Goal: Browse casually: Explore the website without a specific task or goal

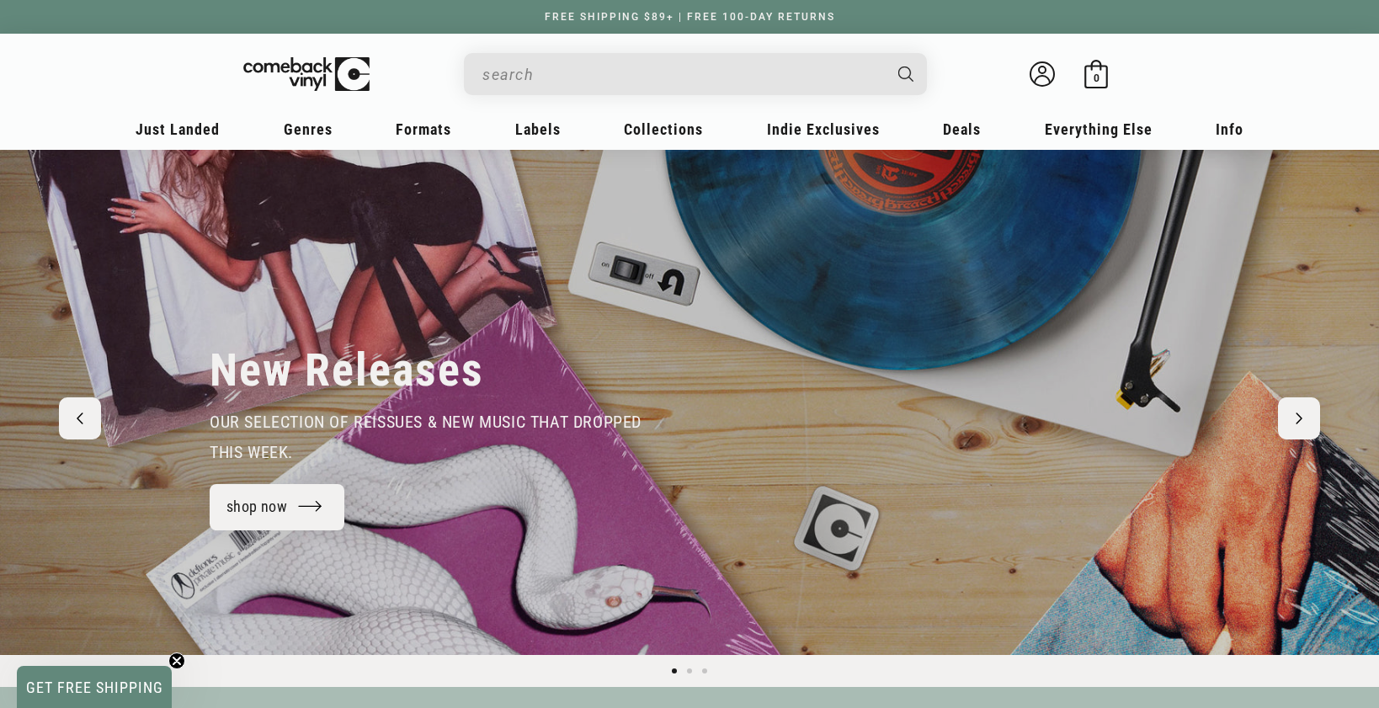
click at [632, 70] on input "When autocomplete results are available use up and down arrows to review and en…" at bounding box center [681, 74] width 399 height 35
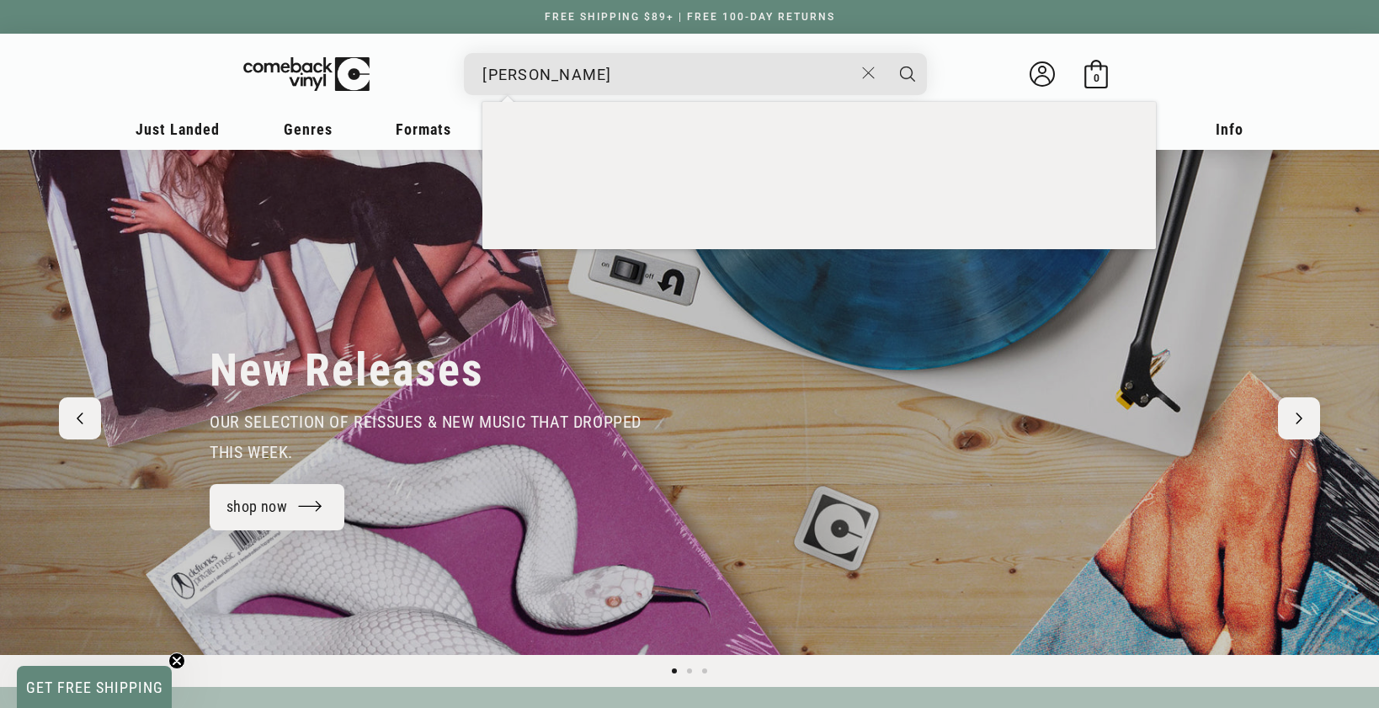
type input "tom petty"
click at [886, 53] on button "Search" at bounding box center [907, 74] width 42 height 42
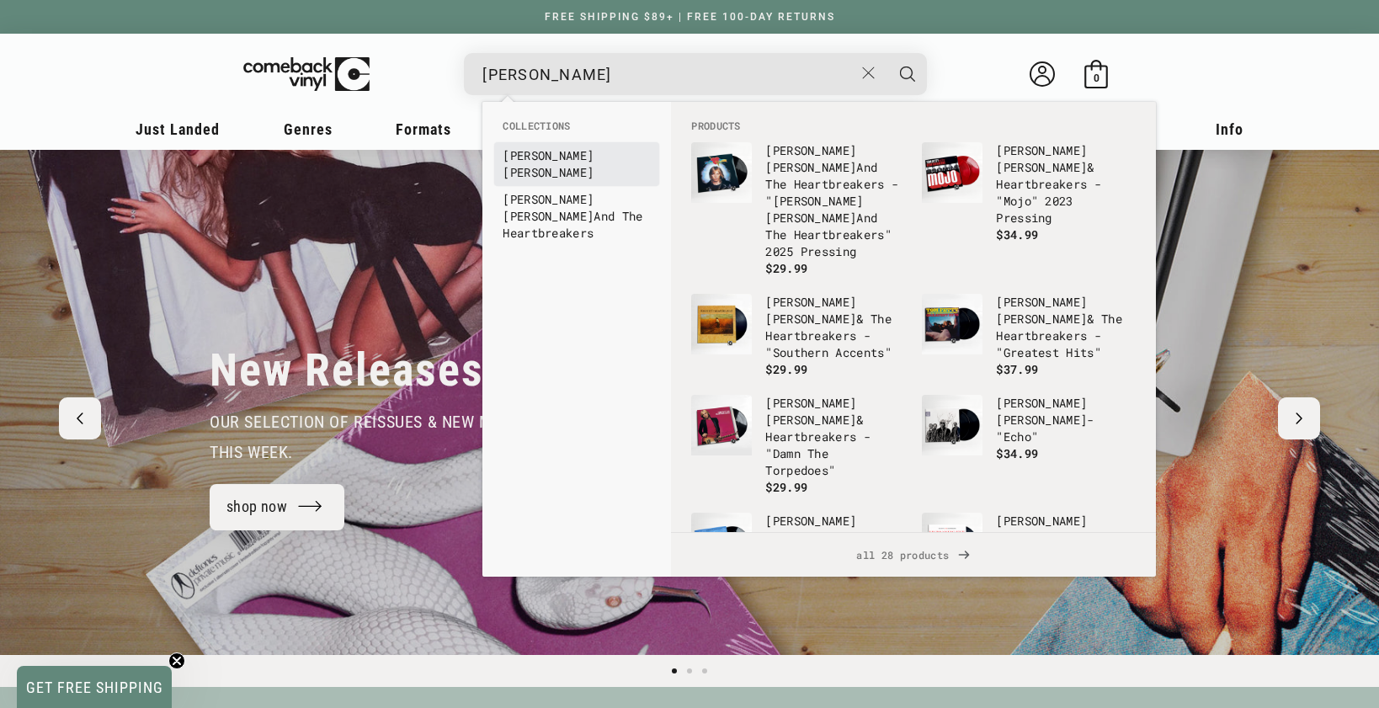
click at [542, 164] on b "Petty" at bounding box center [547, 172] width 91 height 16
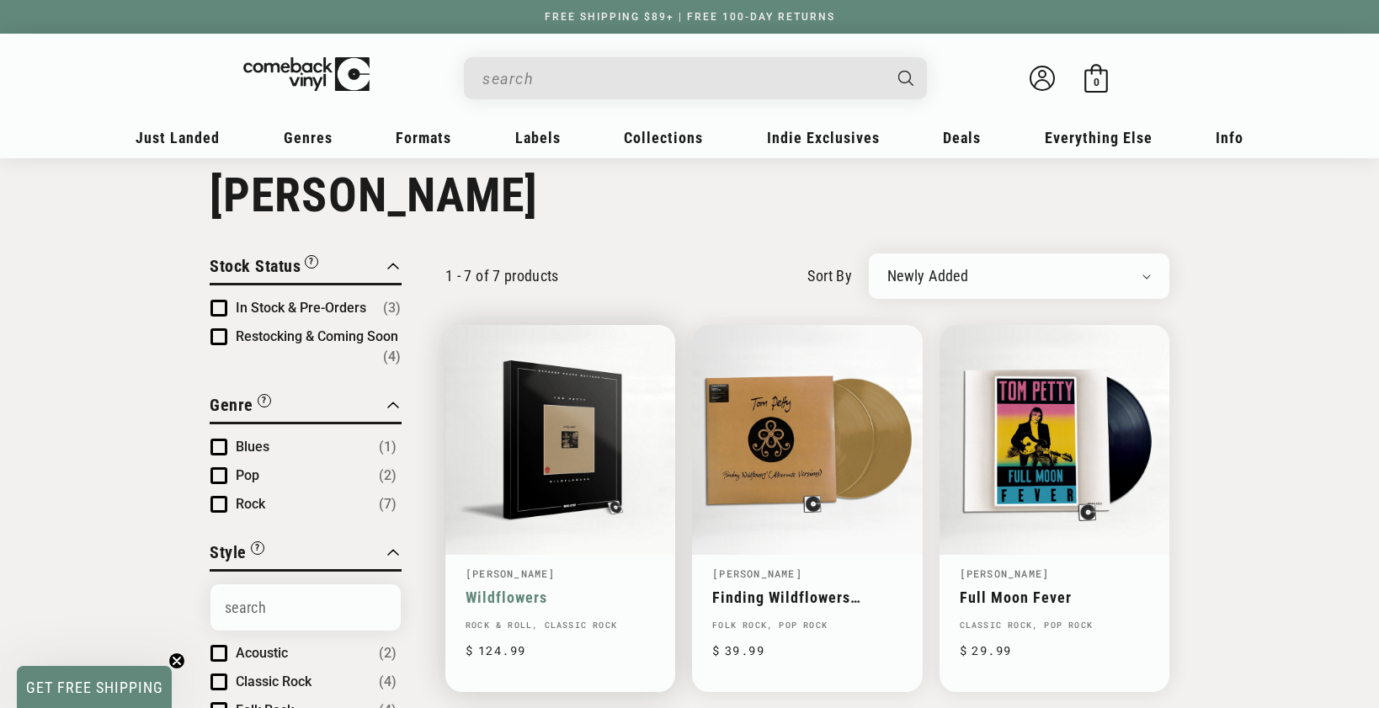
scroll to position [29, 0]
click at [574, 588] on link "Wildflowers" at bounding box center [559, 597] width 189 height 18
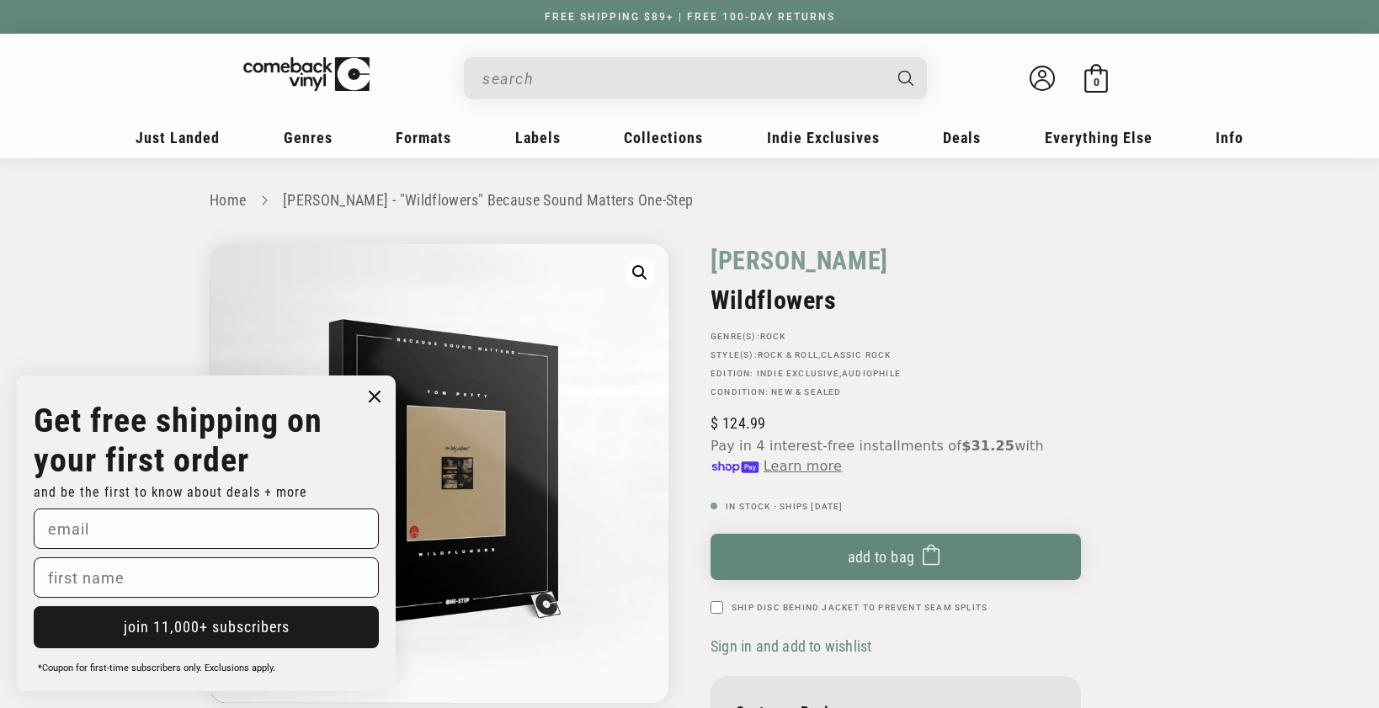
click at [604, 79] on input "When autocomplete results are available use up and down arrows to review and en…" at bounding box center [681, 78] width 399 height 35
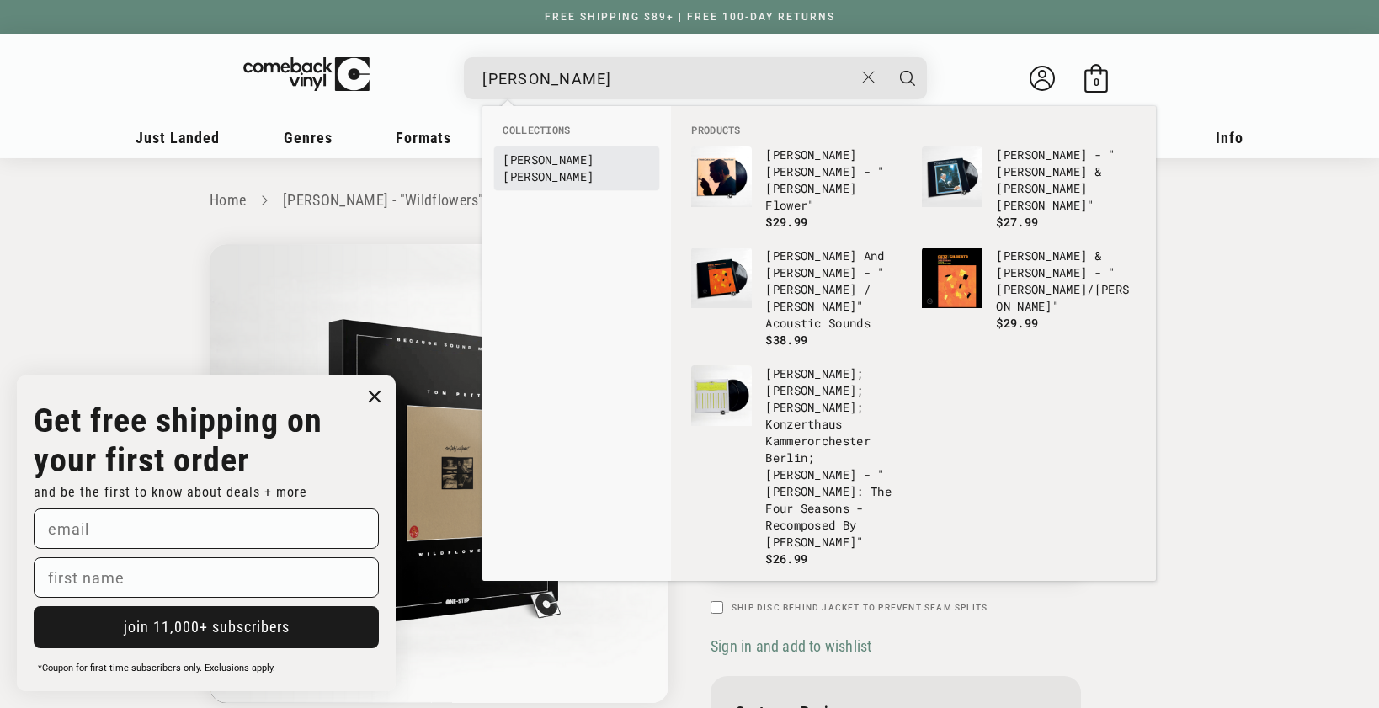
type input "antonio c"
click at [597, 166] on link "Antonio Carlos Jobim" at bounding box center [576, 168] width 148 height 34
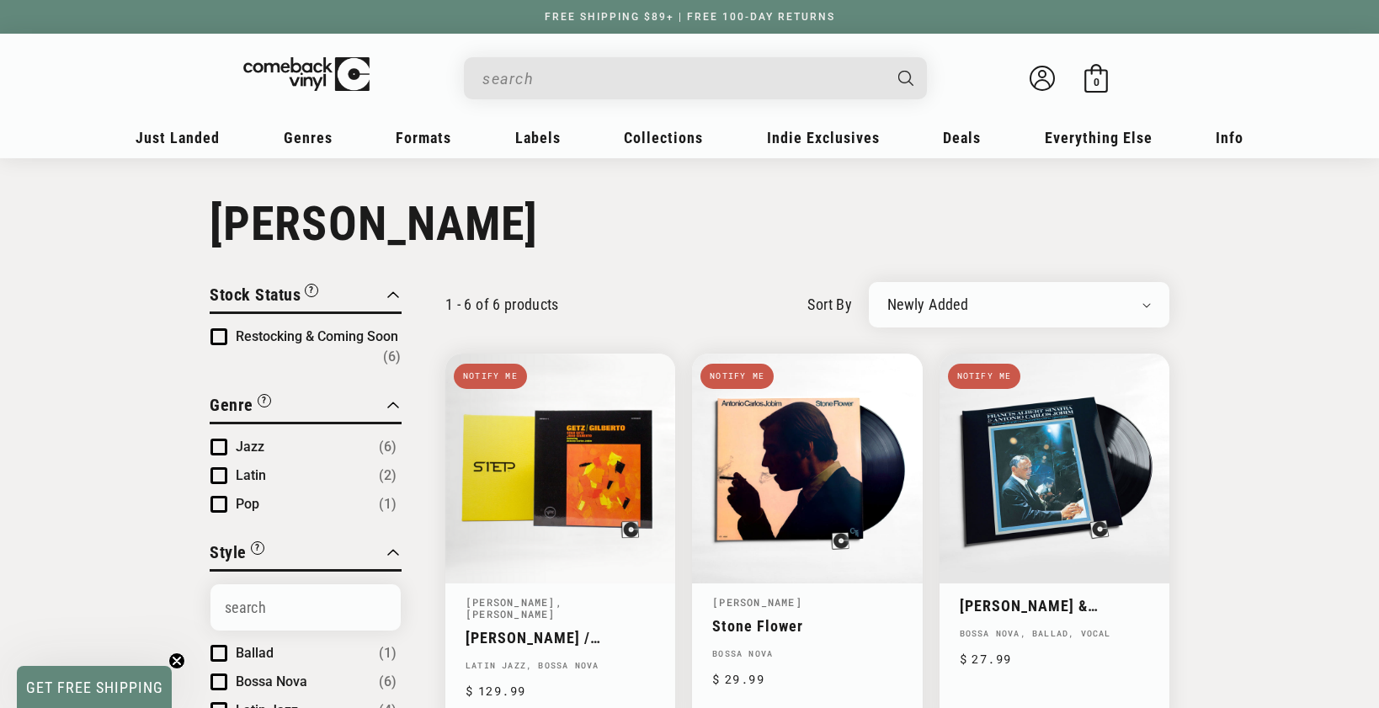
click at [619, 86] on input "When autocomplete results are available use up and down arrows to review and en…" at bounding box center [681, 78] width 399 height 35
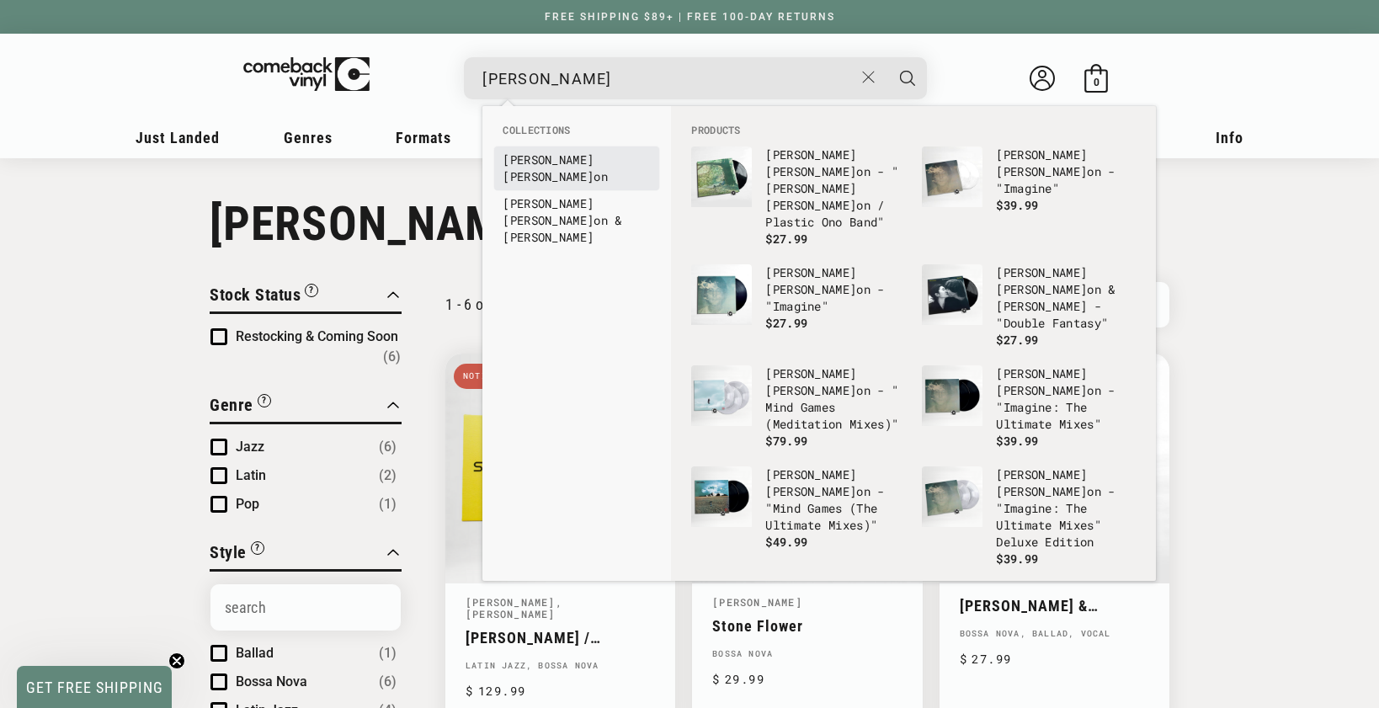
type input "john lenn"
click at [561, 168] on b "Lenn" at bounding box center [547, 176] width 91 height 16
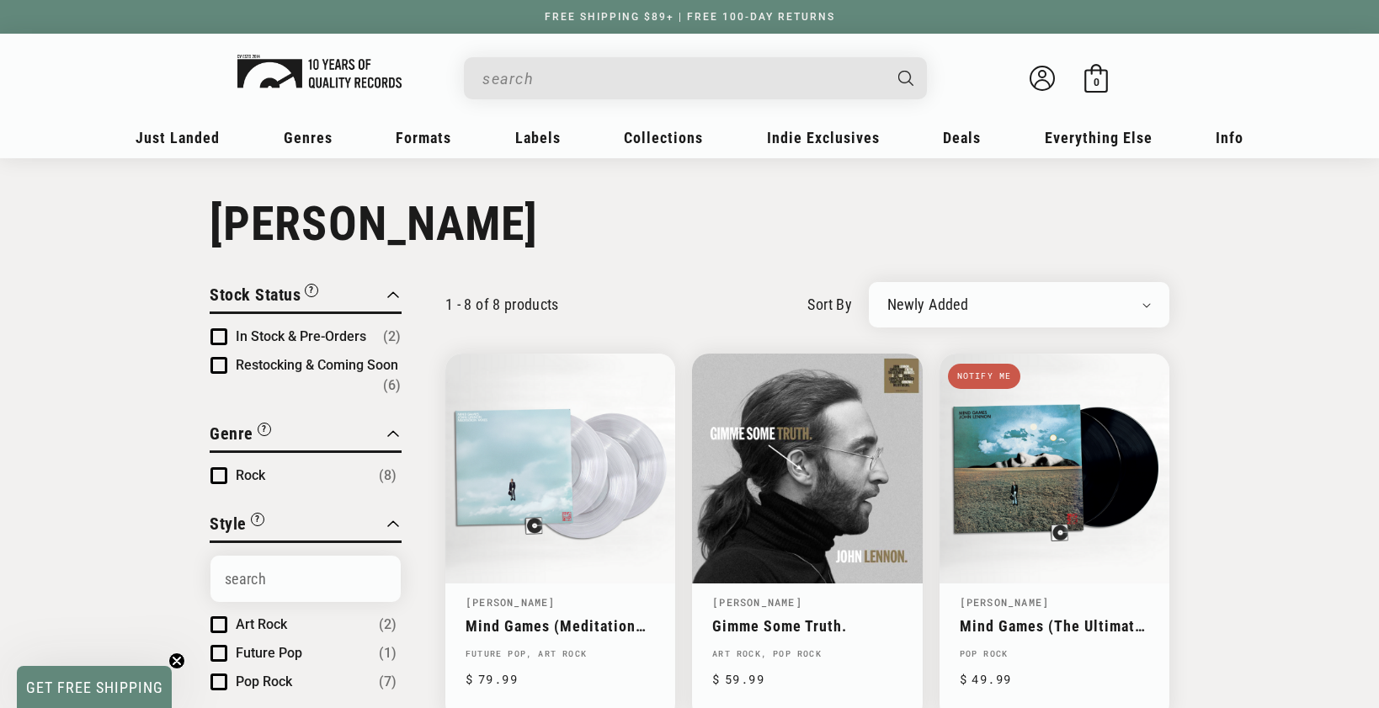
click at [295, 66] on img at bounding box center [319, 72] width 164 height 34
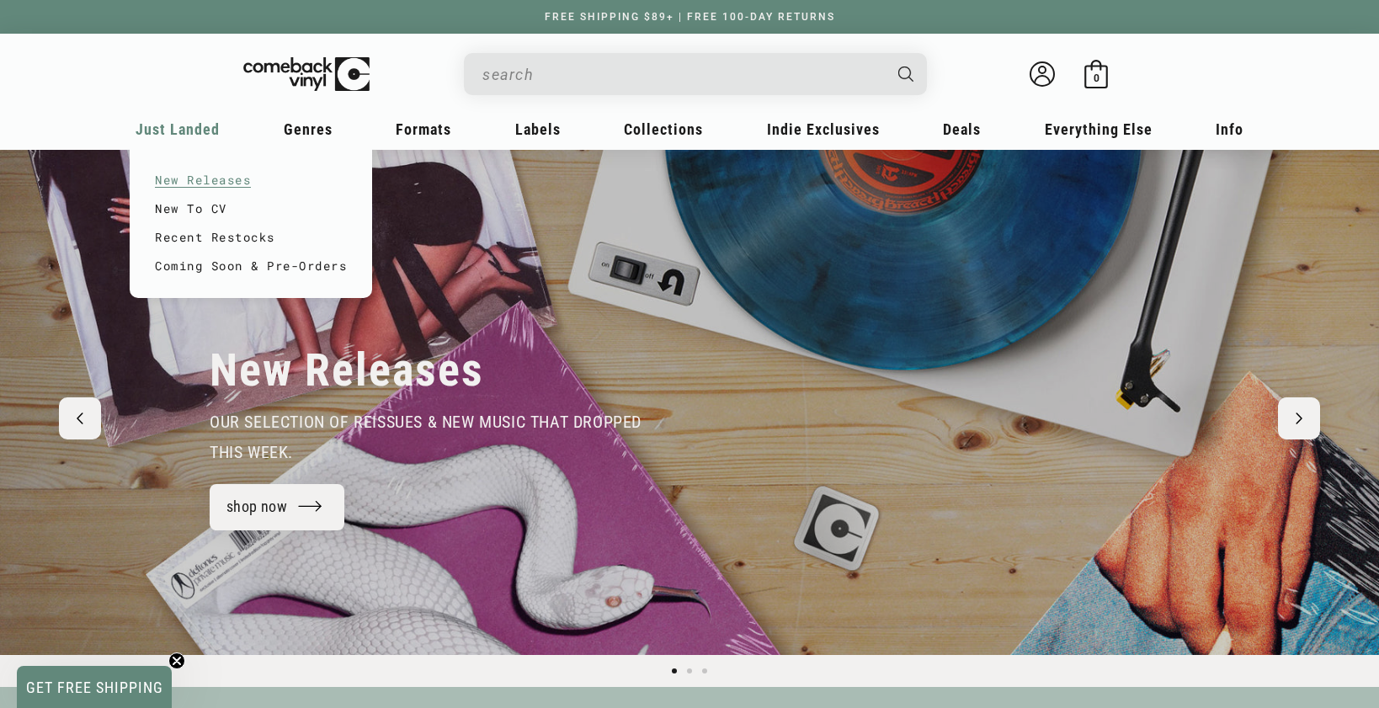
click at [158, 180] on link "New Releases" at bounding box center [251, 180] width 192 height 29
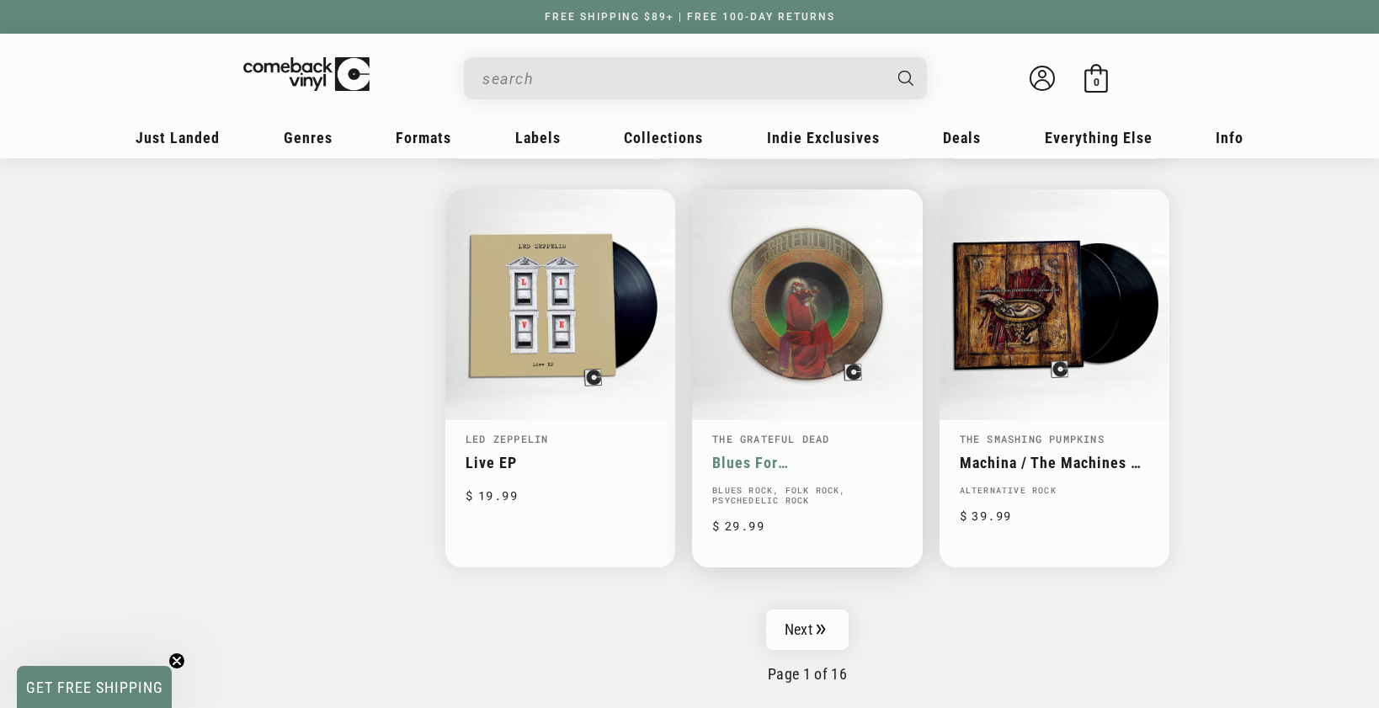
scroll to position [2628, 0]
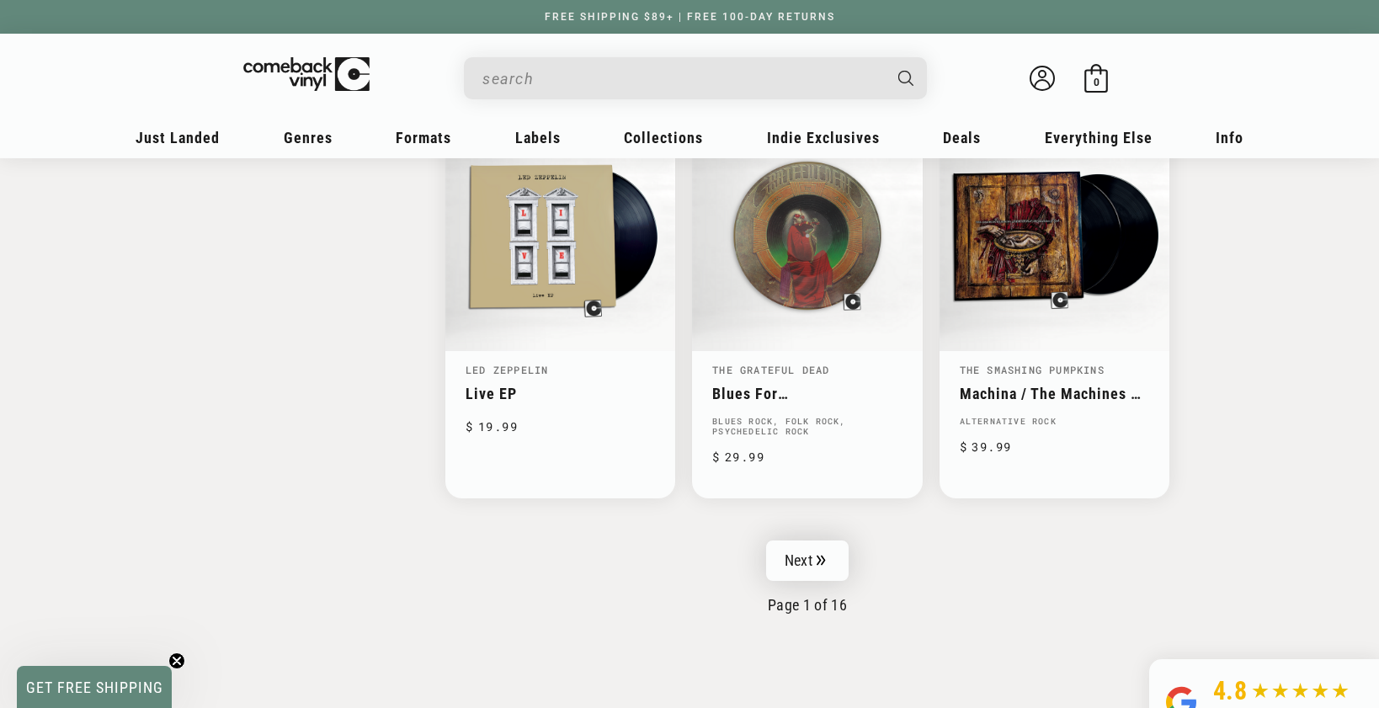
click at [802, 547] on link "Next" at bounding box center [807, 560] width 82 height 40
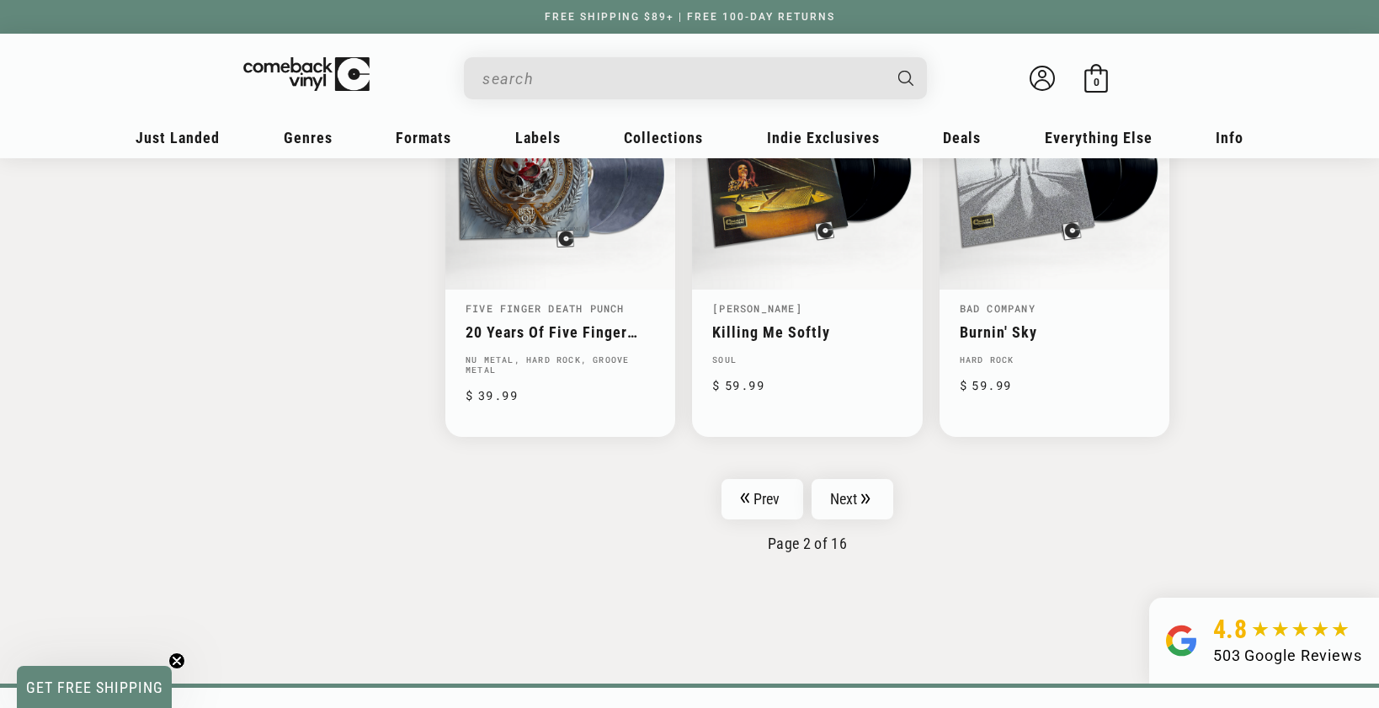
scroll to position [2701, 0]
click at [852, 497] on link "Next" at bounding box center [852, 497] width 82 height 40
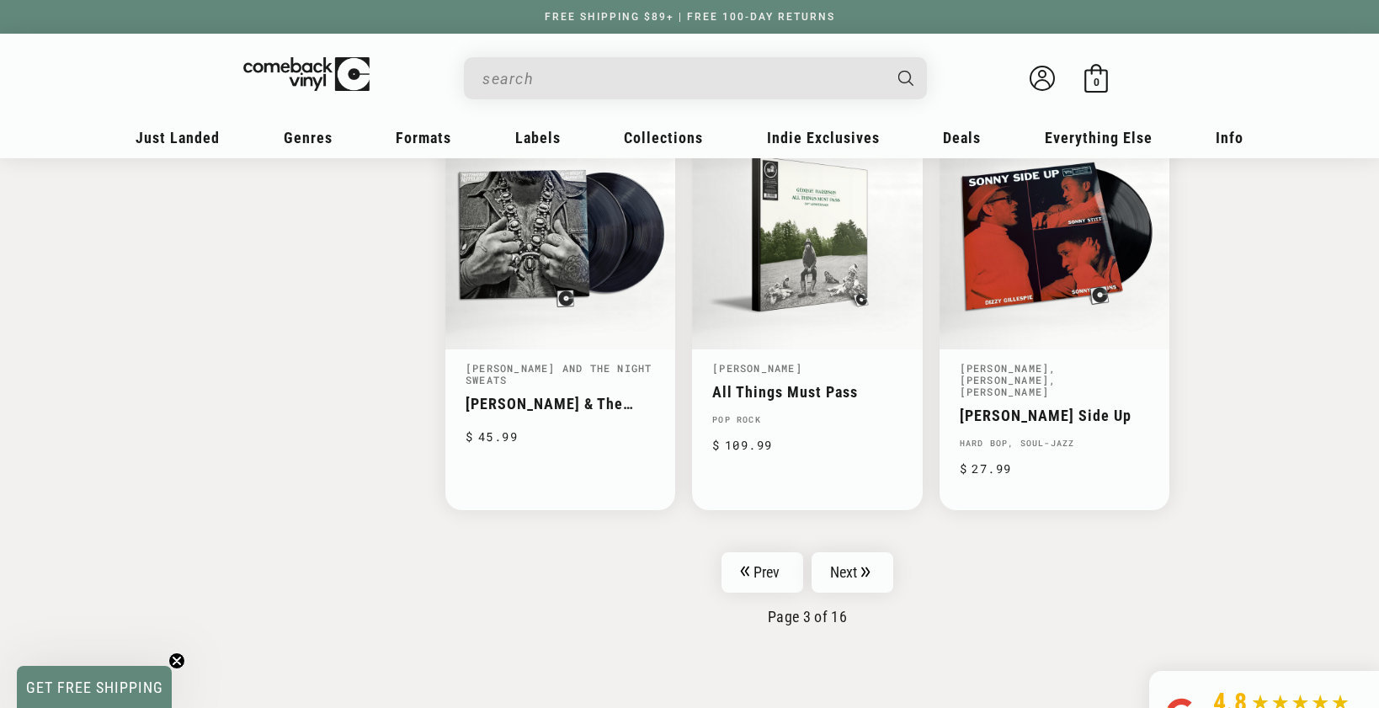
scroll to position [2686, 0]
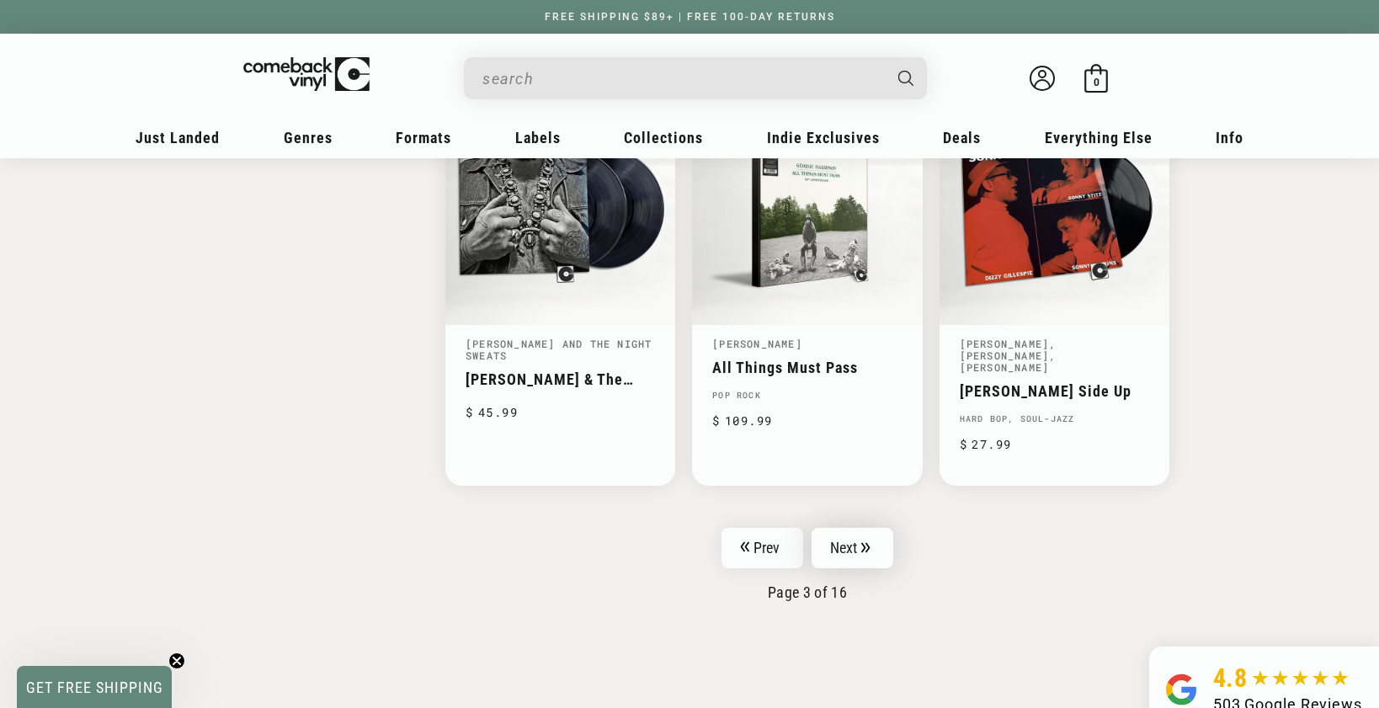
click at [845, 528] on link "Next" at bounding box center [852, 548] width 82 height 40
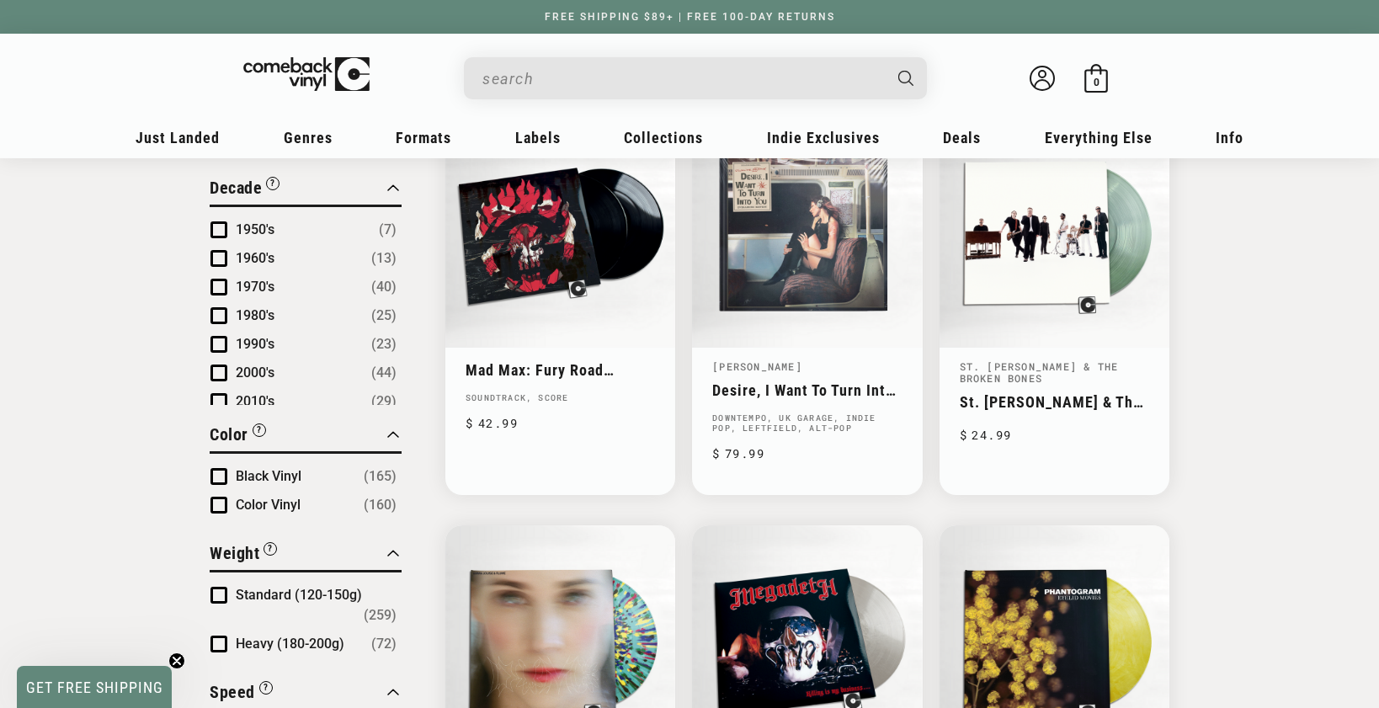
scroll to position [1056, 0]
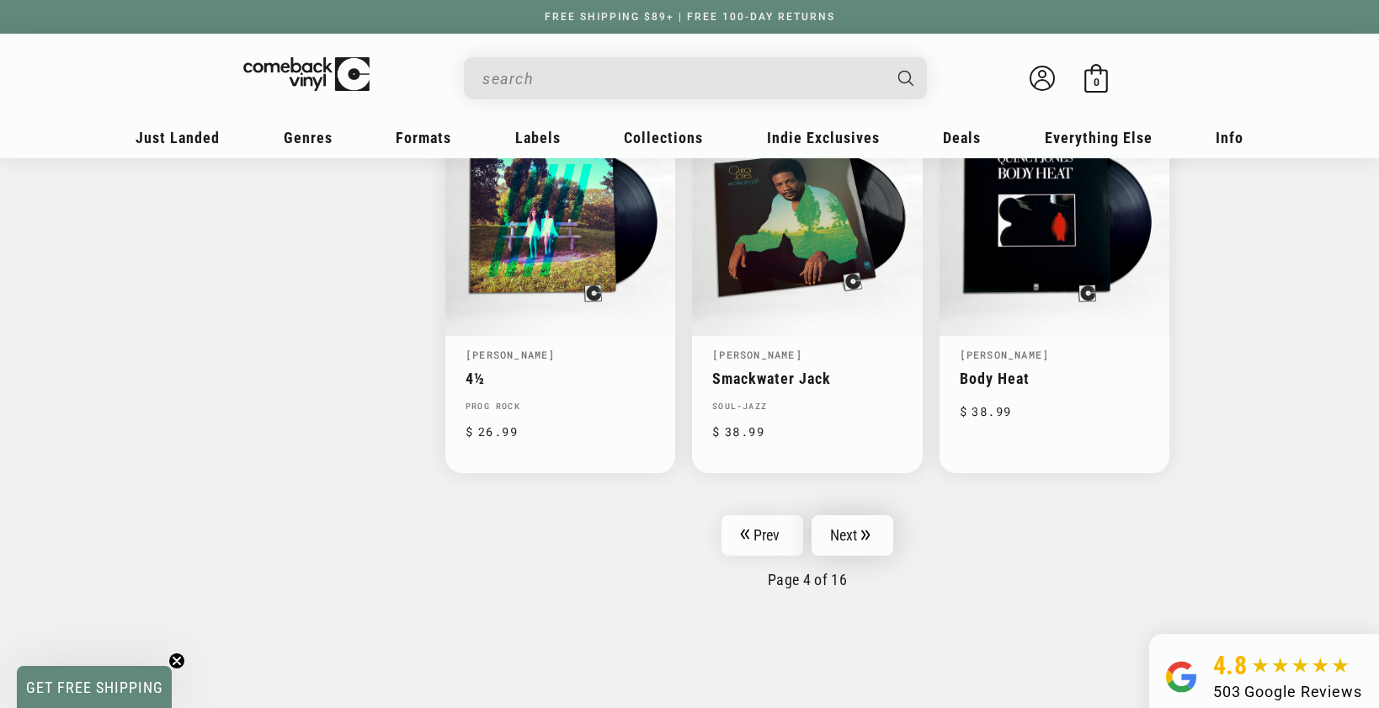
click at [844, 517] on link "Next" at bounding box center [852, 535] width 82 height 40
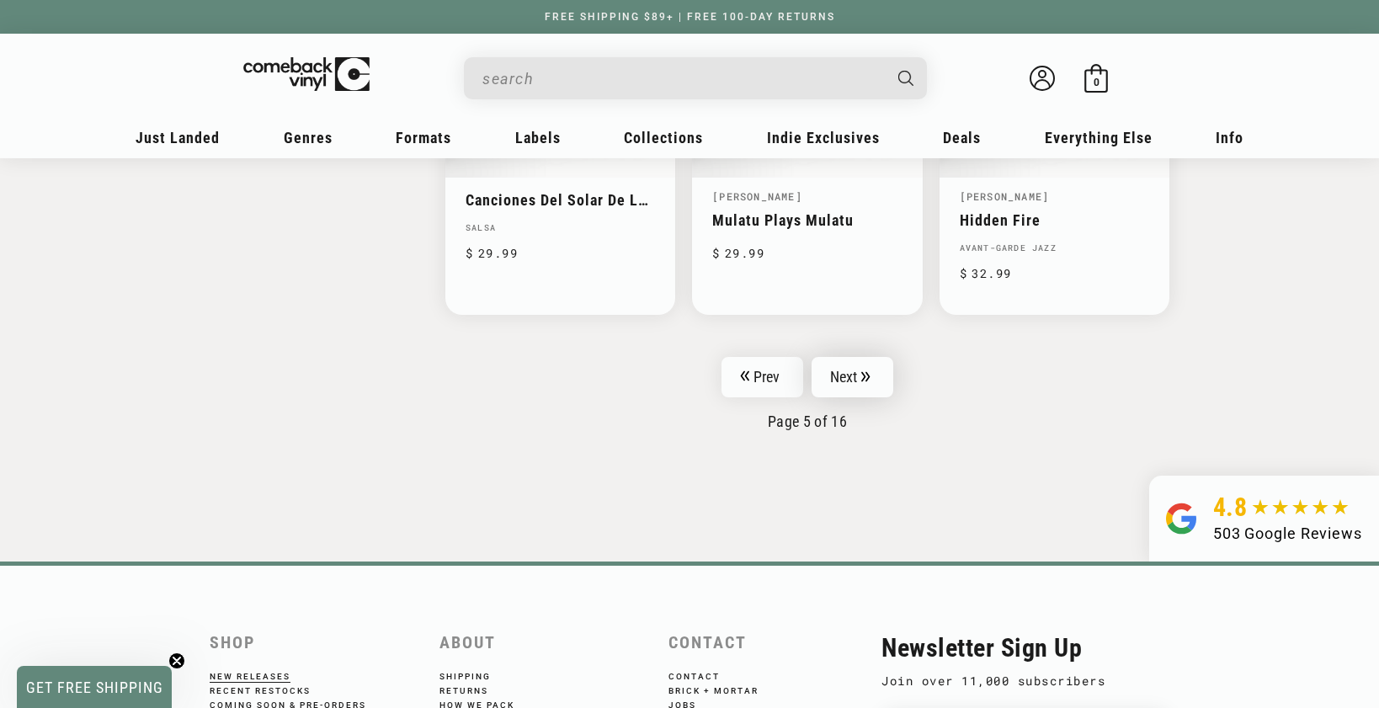
click at [844, 377] on link "Next" at bounding box center [852, 377] width 82 height 40
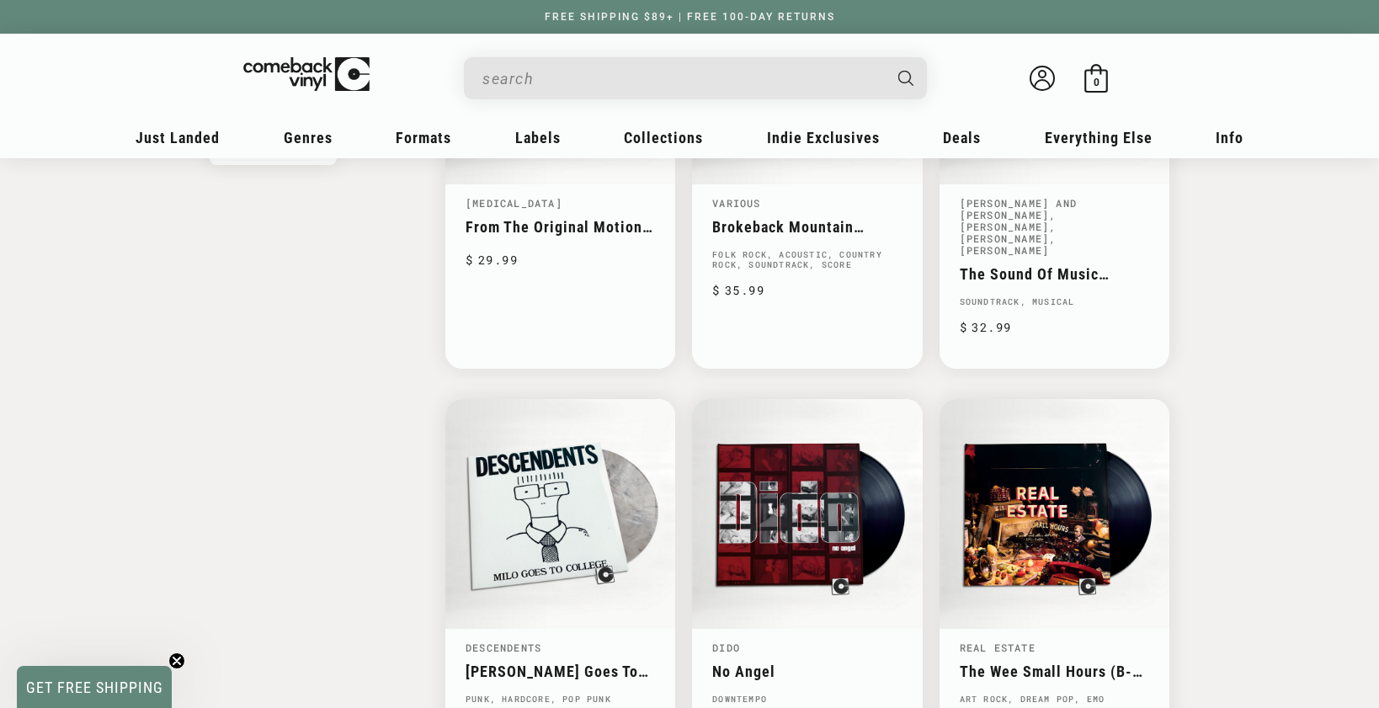
scroll to position [2252, 0]
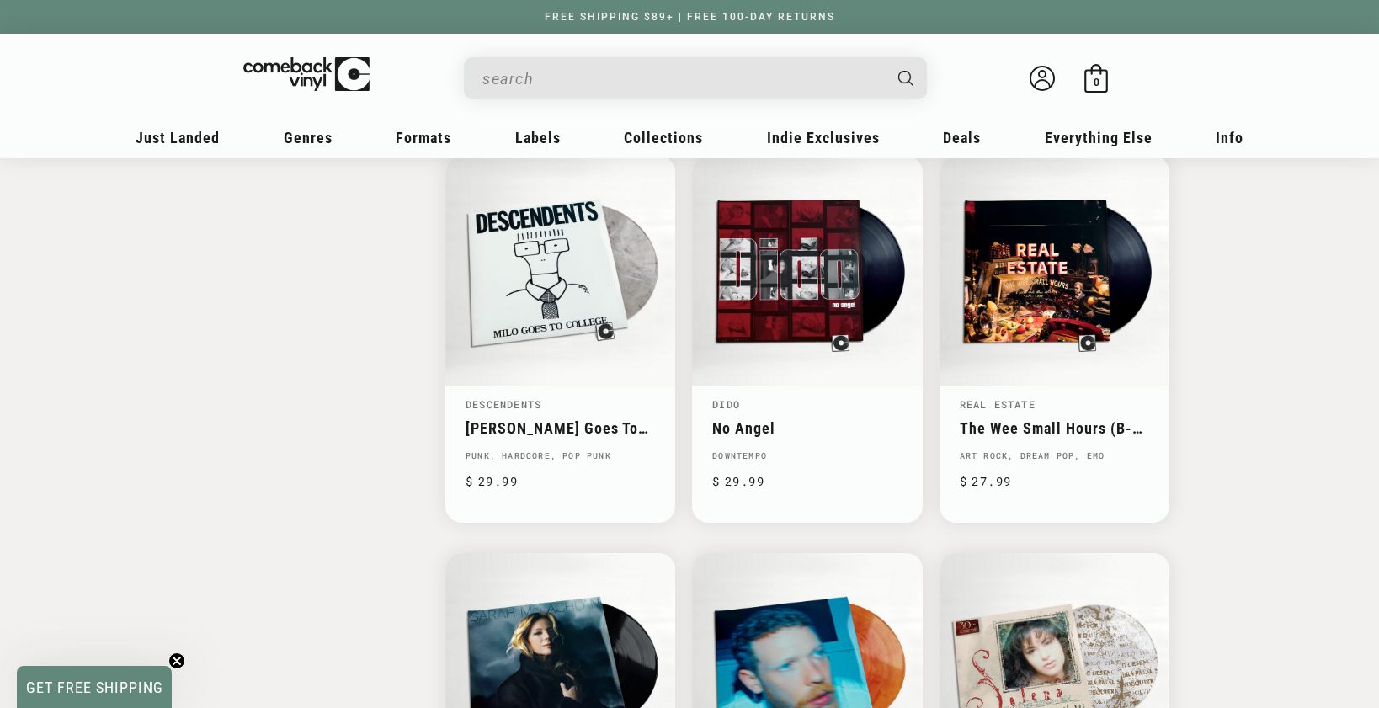
click at [691, 72] on input "When autocomplete results are available use up and down arrows to review and en…" at bounding box center [681, 78] width 399 height 35
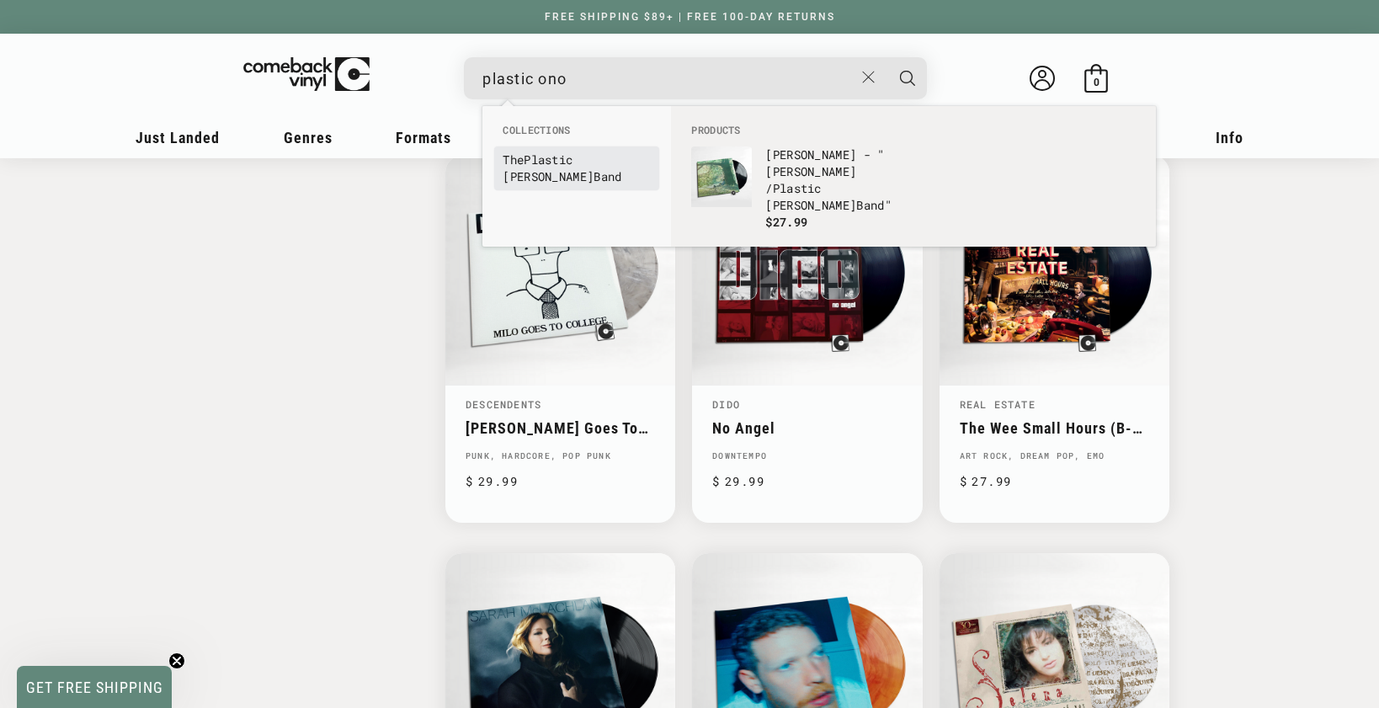
type input "plastic ono"
click at [624, 158] on link "The Plastic Ono Band" at bounding box center [576, 168] width 148 height 34
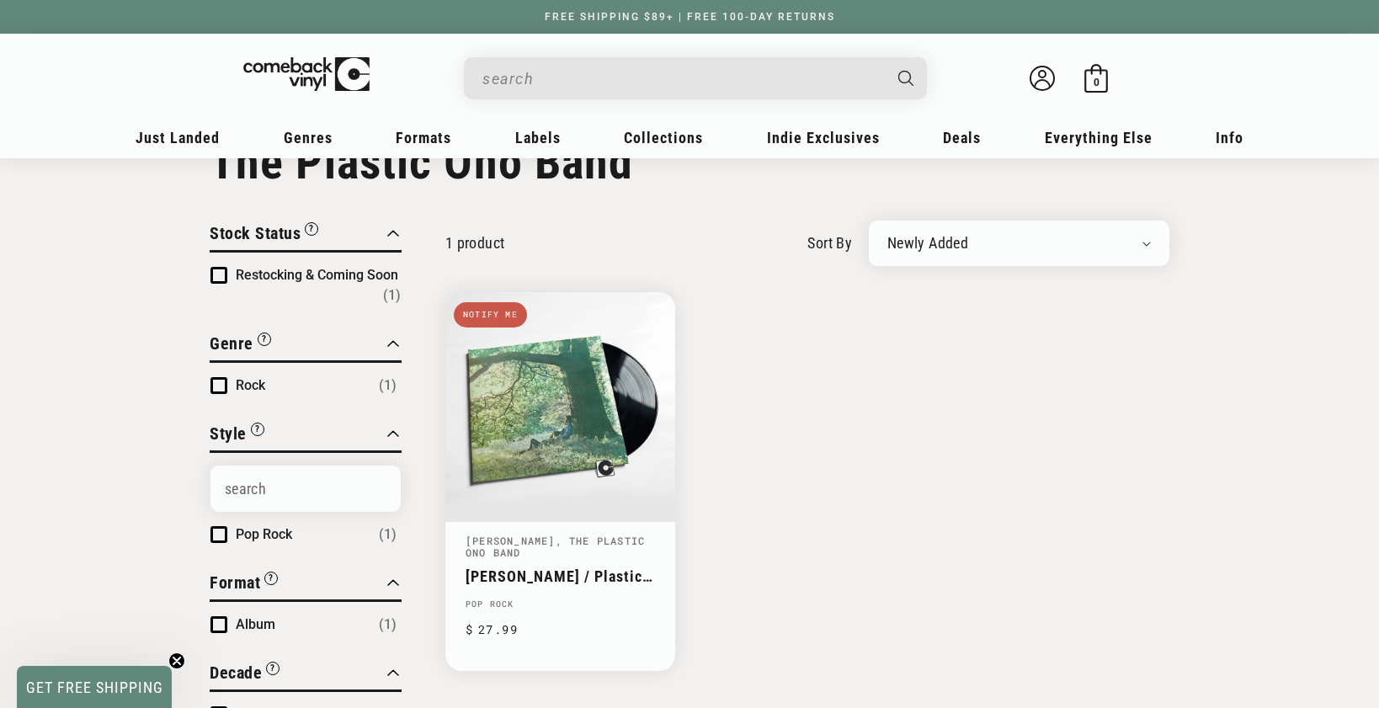
scroll to position [164, 0]
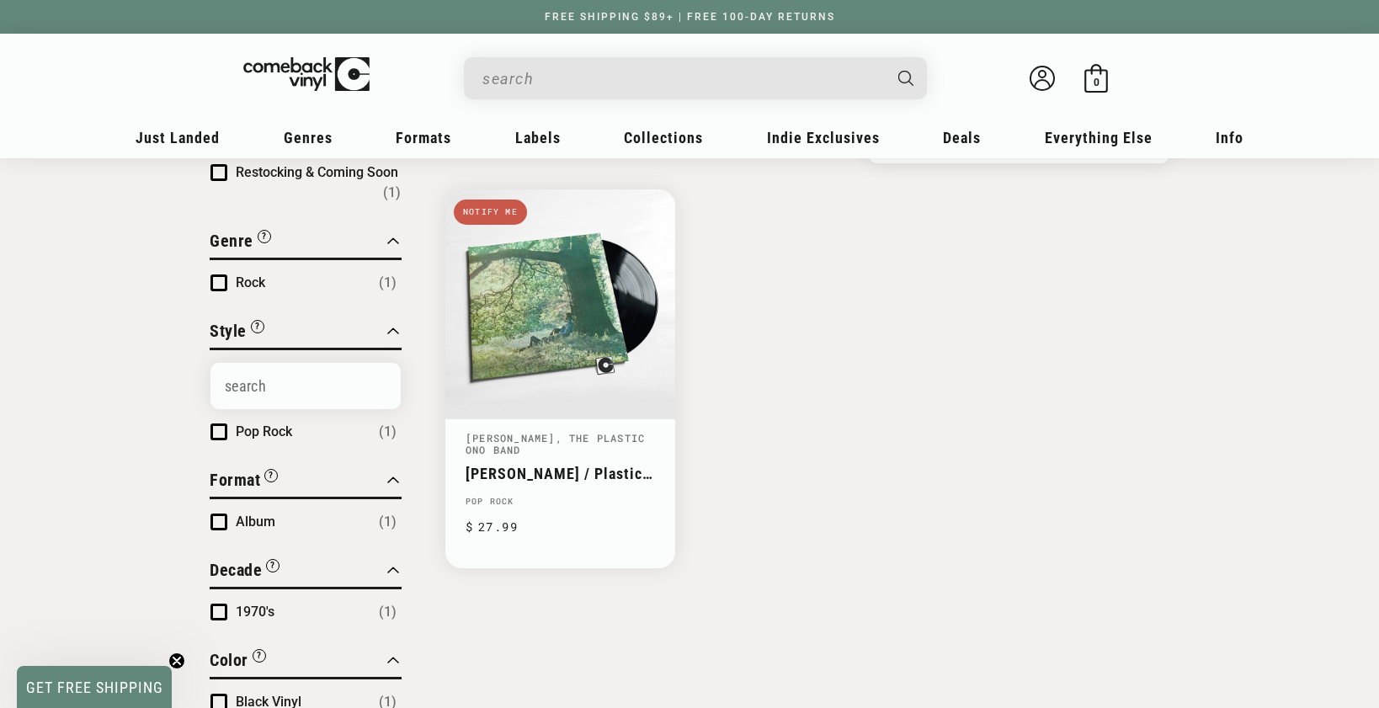
click at [744, 82] on input "When autocomplete results are available use up and down arrows to review and en…" at bounding box center [681, 78] width 399 height 35
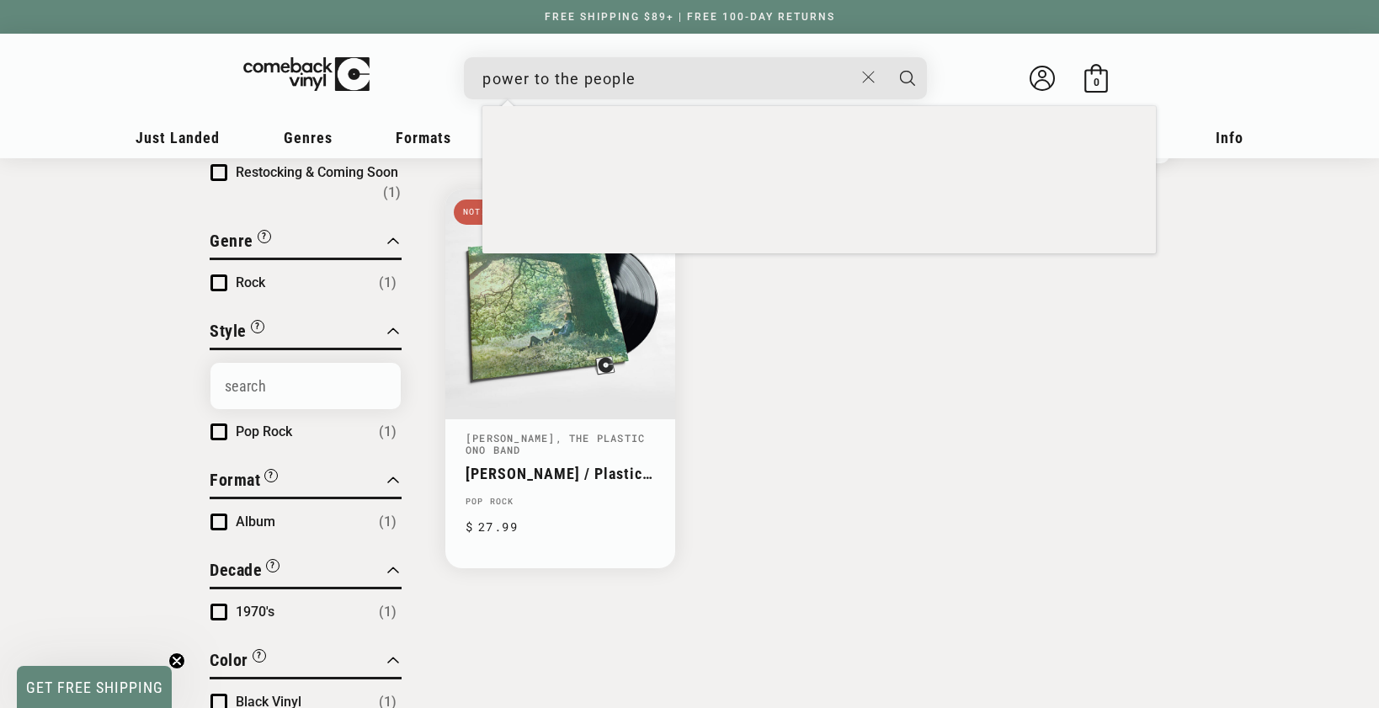
type input "power to the people"
click at [886, 57] on button "Search" at bounding box center [907, 78] width 42 height 42
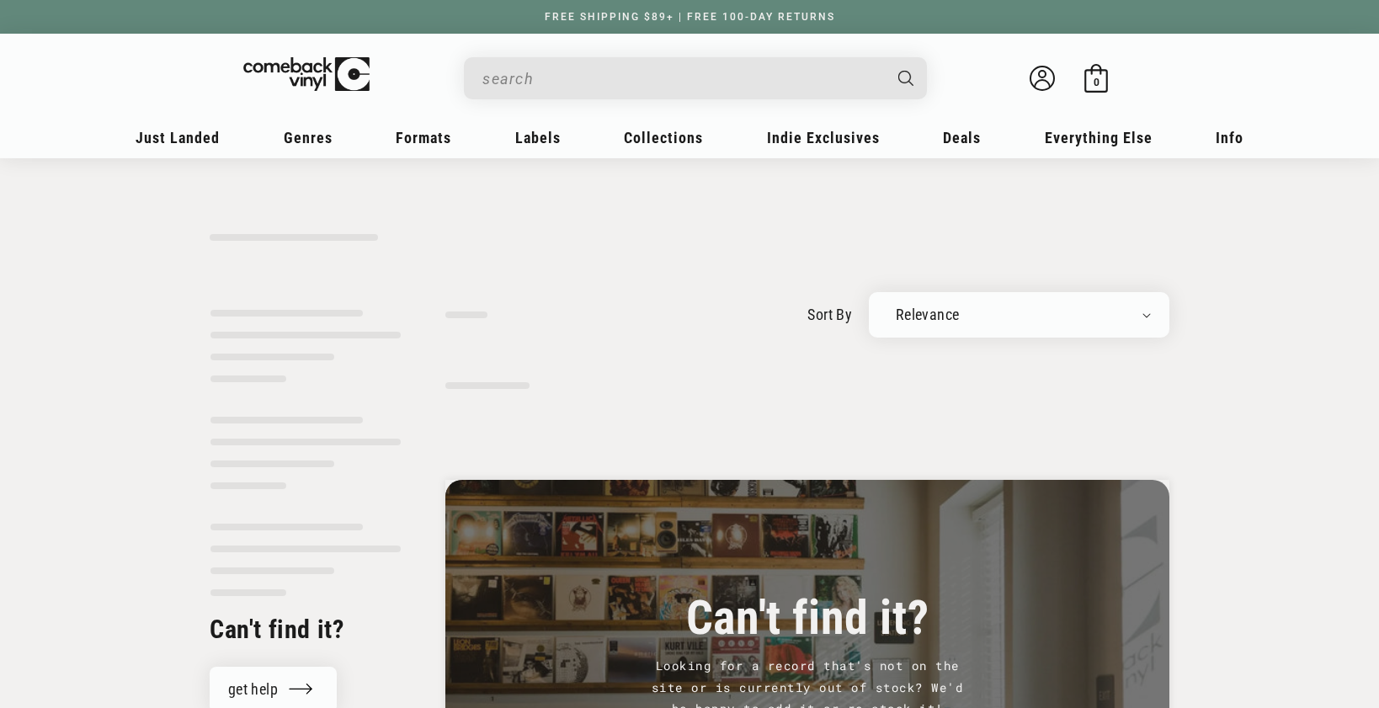
type input "power to the people"
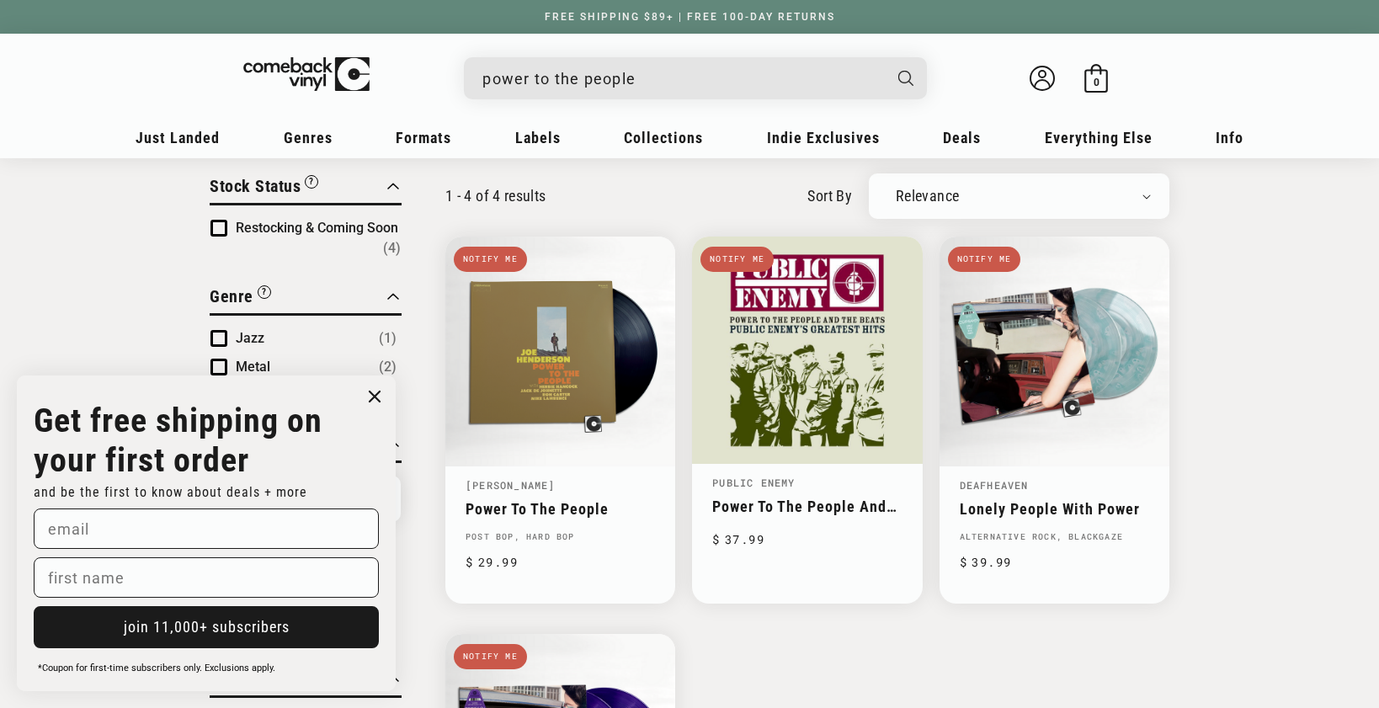
scroll to position [118, 0]
click at [290, 77] on img at bounding box center [319, 72] width 164 height 34
